Goal: Complete application form

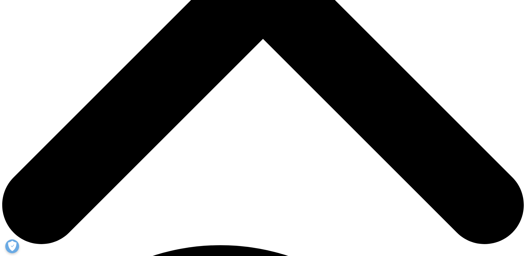
scroll to position [305, 0]
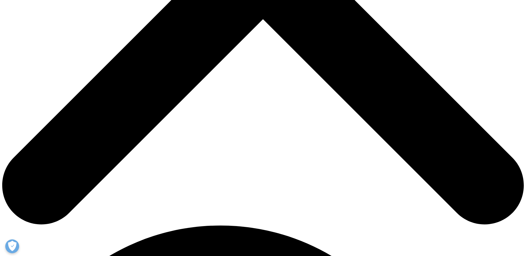
type input "Ke"
type input "Ma"
type input "[EMAIL_ADDRESS][DOMAIN_NAME]"
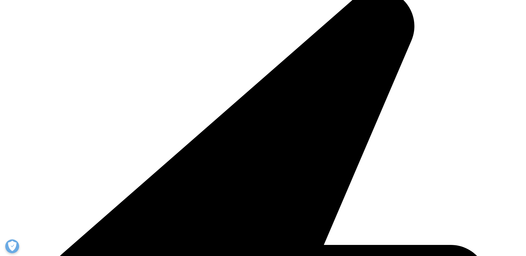
type input "LILLY"
select select "[GEOGRAPHIC_DATA]"
type input "manager"
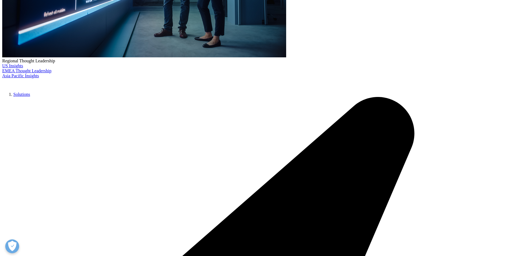
scroll to position [41, 134]
